Goal: Task Accomplishment & Management: Use online tool/utility

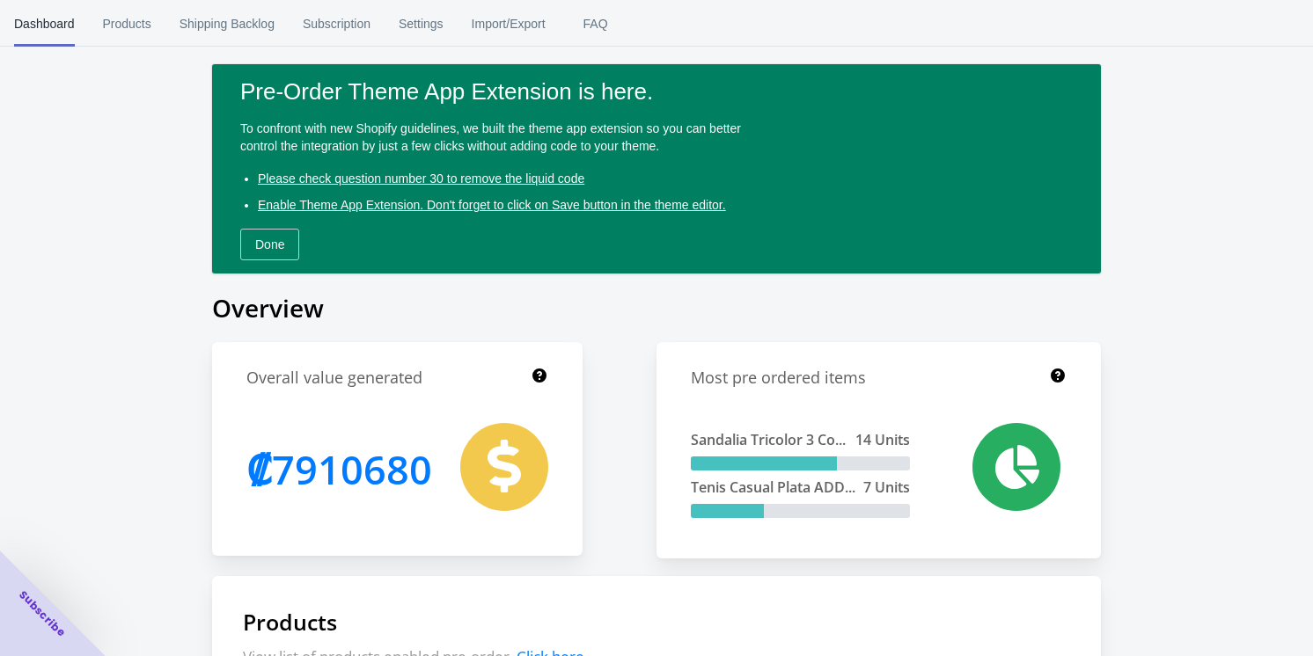
click at [123, 22] on div "Close dialog 👋 Join our B2B Ecommerce Community of 4000+ Subscribers Subscribe …" at bounding box center [656, 328] width 1313 height 656
click at [123, 22] on span "Products" at bounding box center [127, 24] width 48 height 46
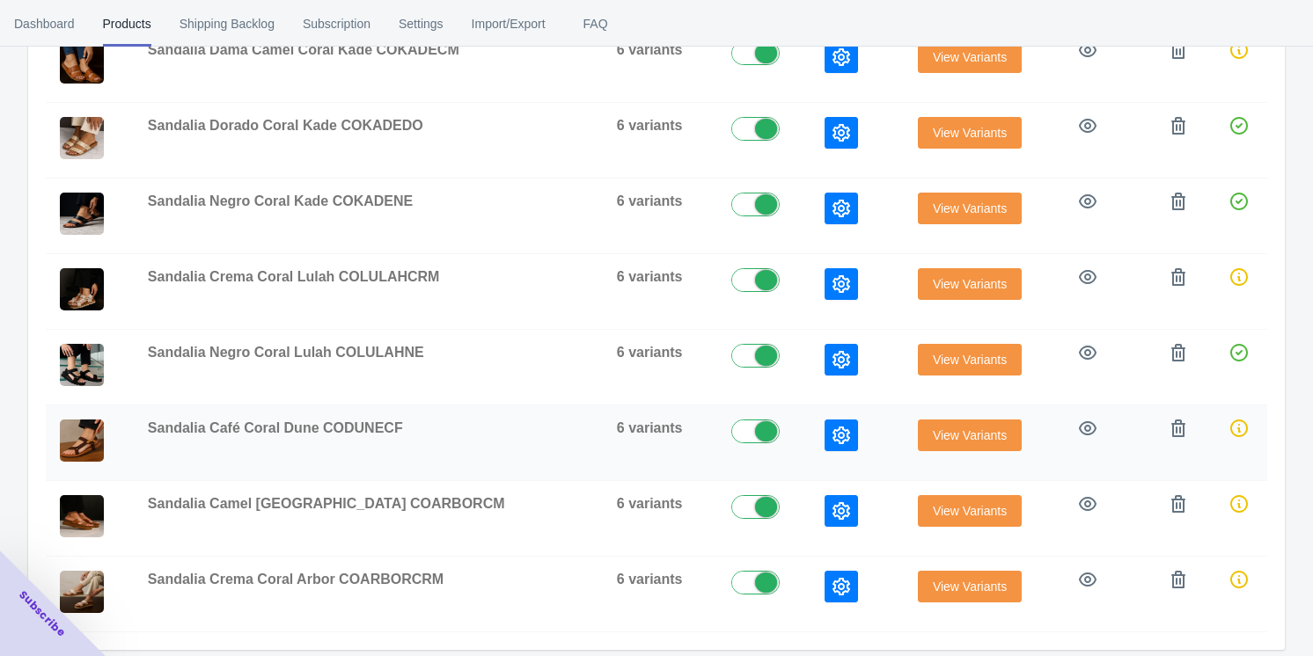
scroll to position [640, 0]
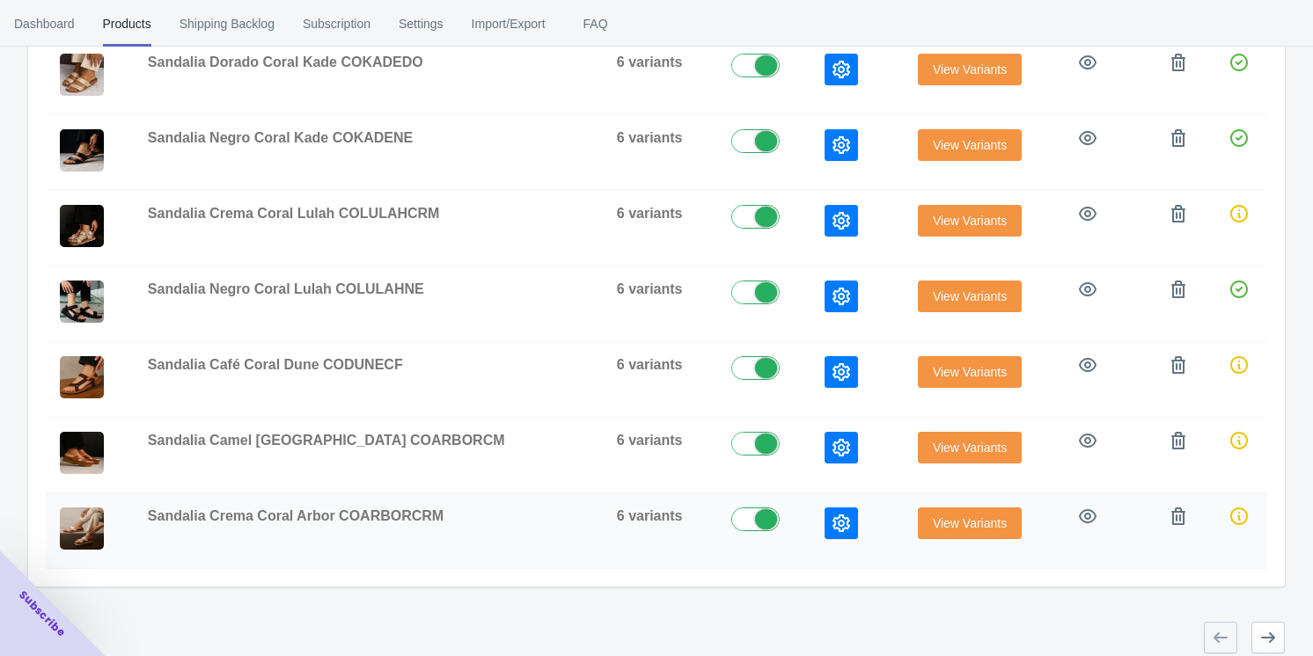
click at [948, 516] on span "View Variants" at bounding box center [970, 523] width 74 height 14
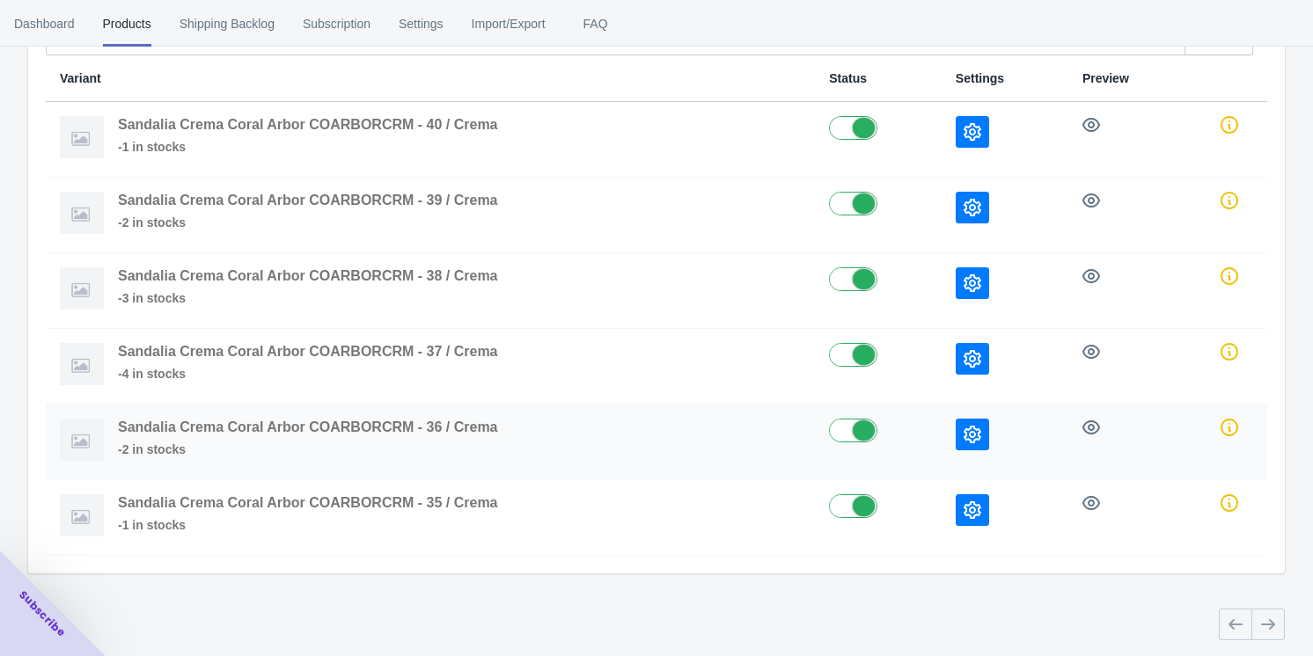
scroll to position [187, 0]
click at [976, 502] on icon "button" at bounding box center [972, 510] width 18 height 18
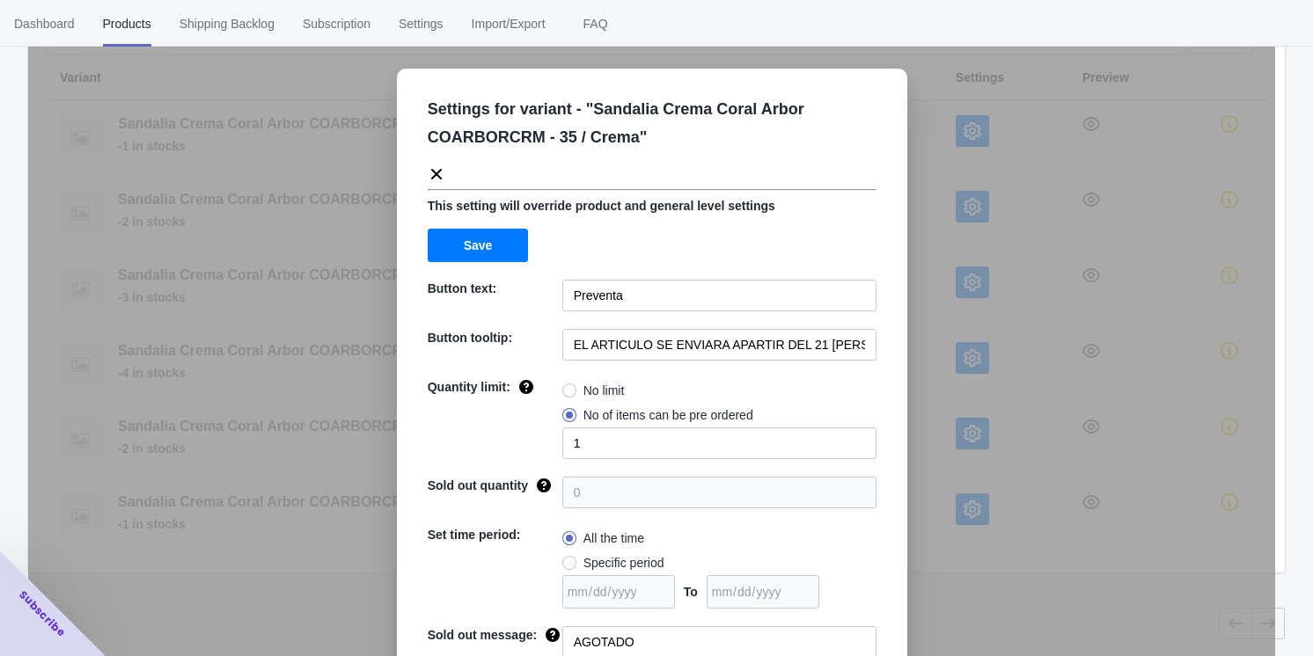
click at [428, 174] on icon at bounding box center [437, 174] width 18 height 18
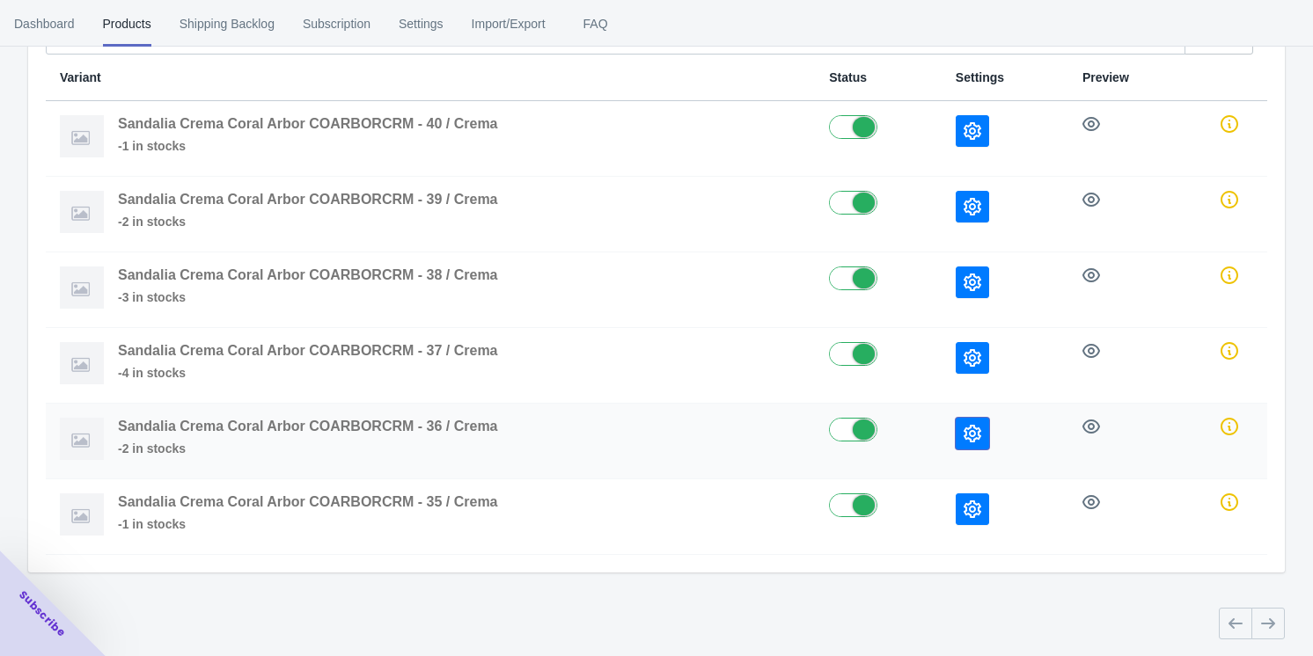
click at [960, 430] on button "button" at bounding box center [971, 434] width 33 height 32
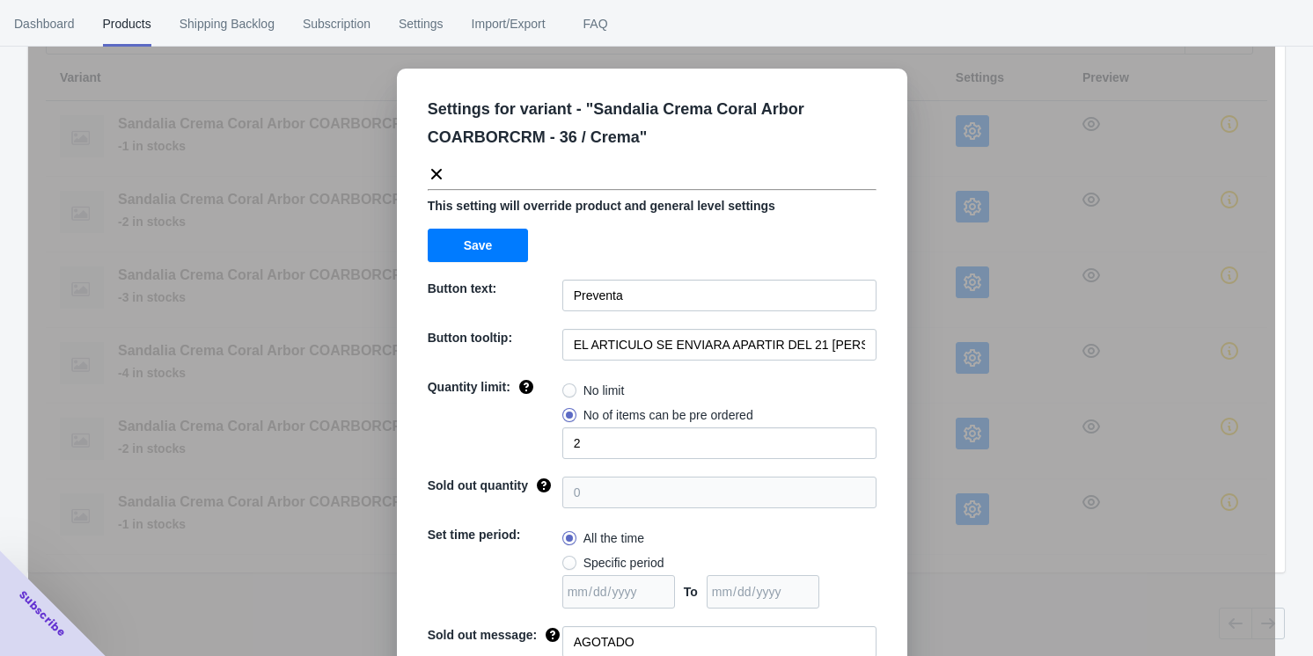
click at [428, 167] on icon at bounding box center [437, 174] width 18 height 18
